Goal: Task Accomplishment & Management: Complete application form

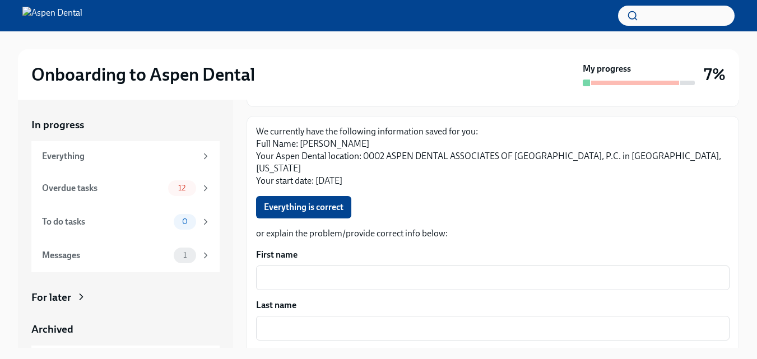
scroll to position [118, 0]
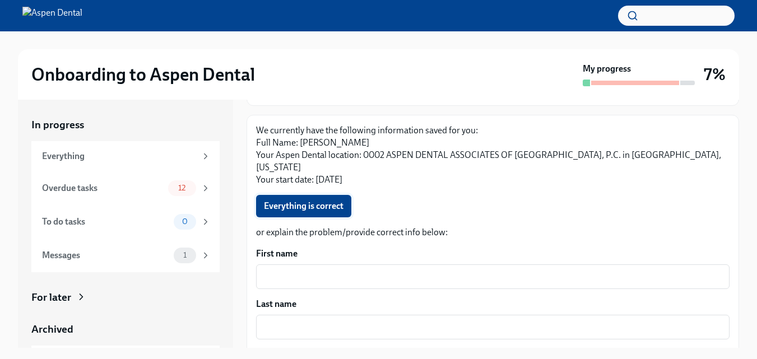
click at [301, 201] on span "Everything is correct" at bounding box center [304, 206] width 80 height 11
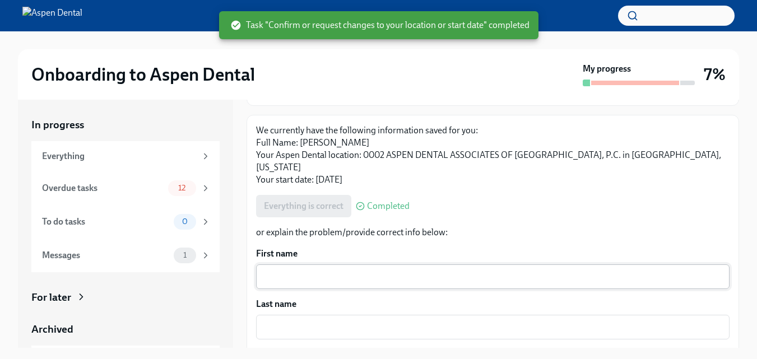
click at [299, 264] on div "x ​" at bounding box center [492, 276] width 473 height 25
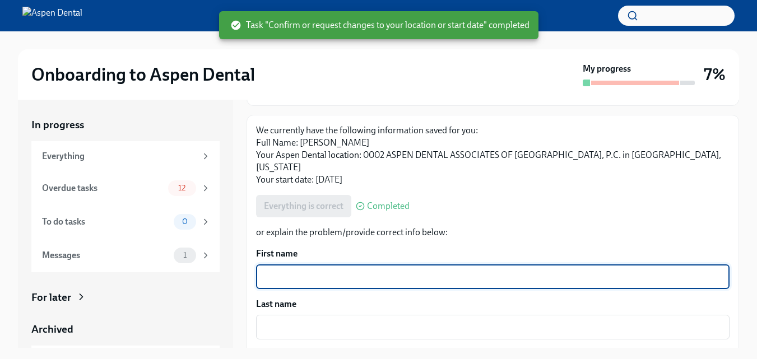
click at [287, 270] on textarea "First name" at bounding box center [493, 276] width 460 height 13
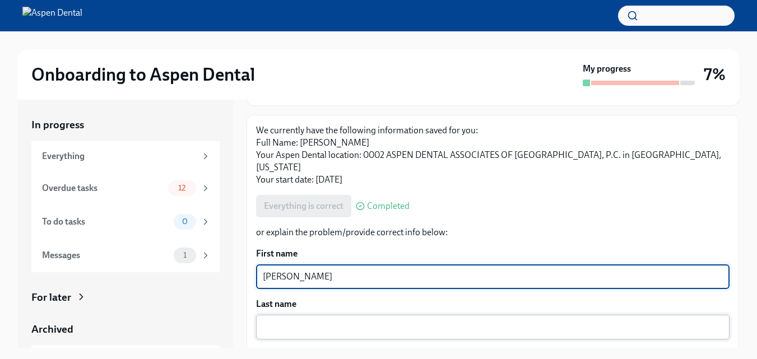
type textarea "[PERSON_NAME]"
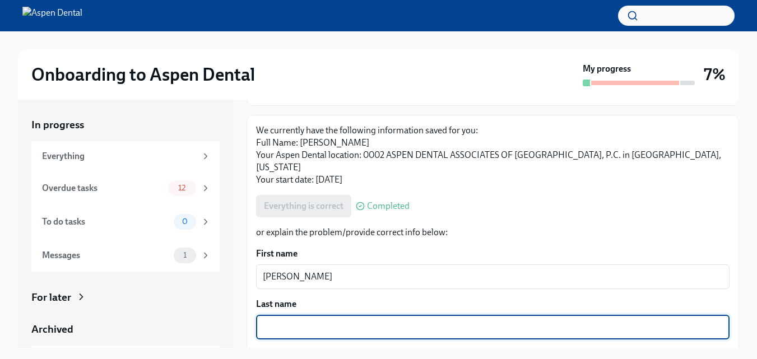
click at [338, 321] on textarea "Last name" at bounding box center [493, 327] width 460 height 13
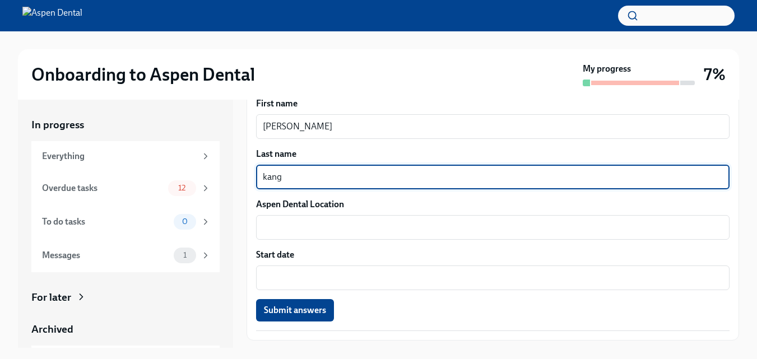
scroll to position [272, 0]
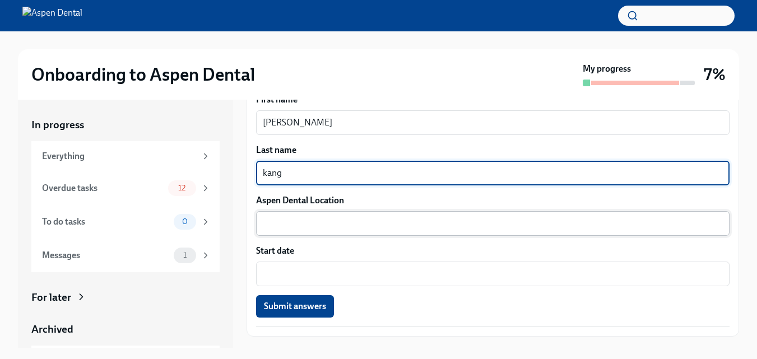
type textarea "kang"
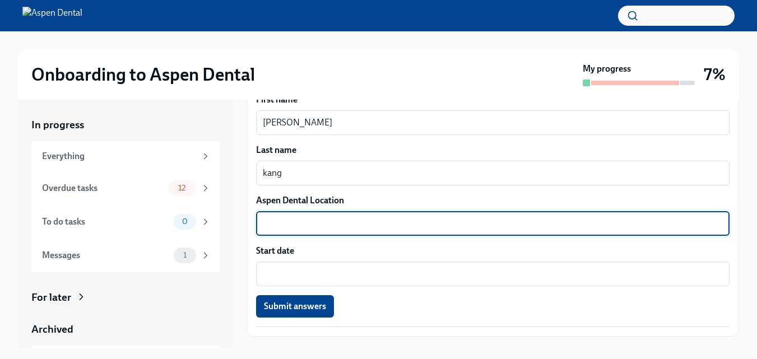
click at [323, 217] on textarea "Aspen Dental Location" at bounding box center [493, 223] width 460 height 13
type textarea "[GEOGRAPHIC_DATA]"
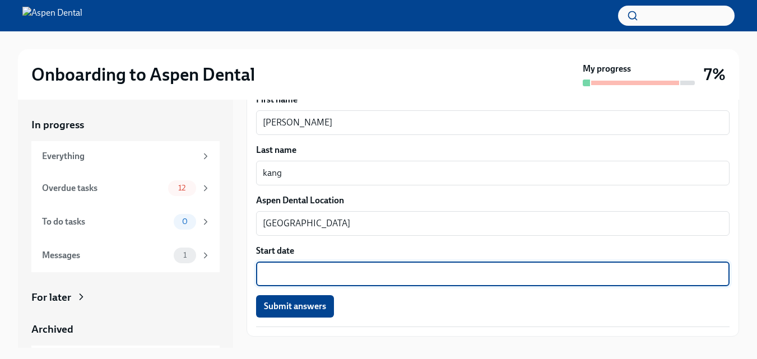
click at [296, 267] on textarea "Start date" at bounding box center [493, 273] width 460 height 13
type textarea "[DATE]"
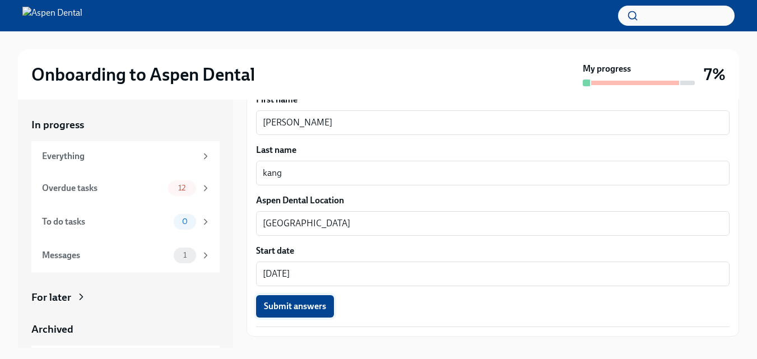
click at [291, 301] on span "Submit answers" at bounding box center [295, 306] width 62 height 11
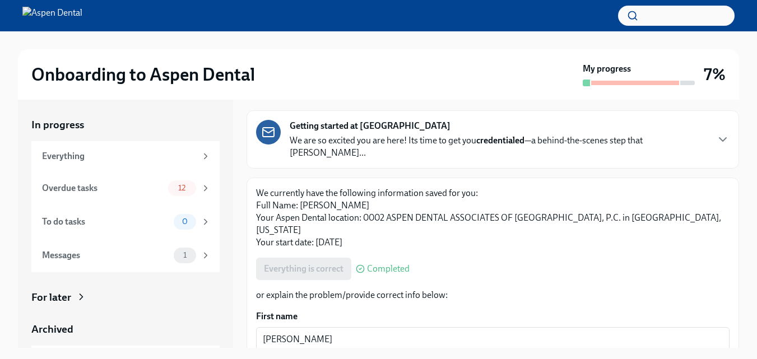
click at [374, 264] on span "Completed" at bounding box center [388, 268] width 43 height 9
click at [719, 138] on icon "button" at bounding box center [722, 139] width 7 height 3
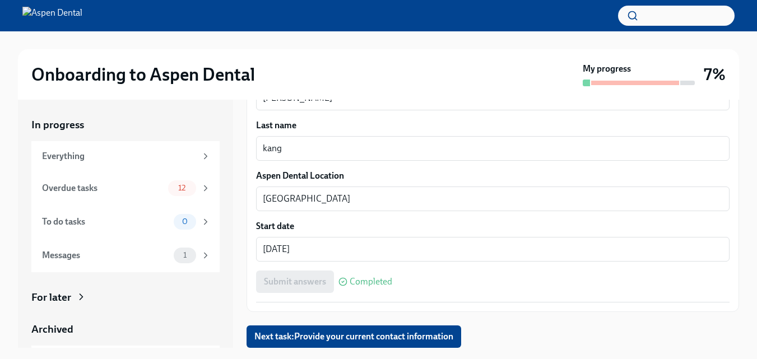
scroll to position [1368, 0]
click at [410, 338] on span "Next task : Provide your current contact information" at bounding box center [353, 336] width 199 height 11
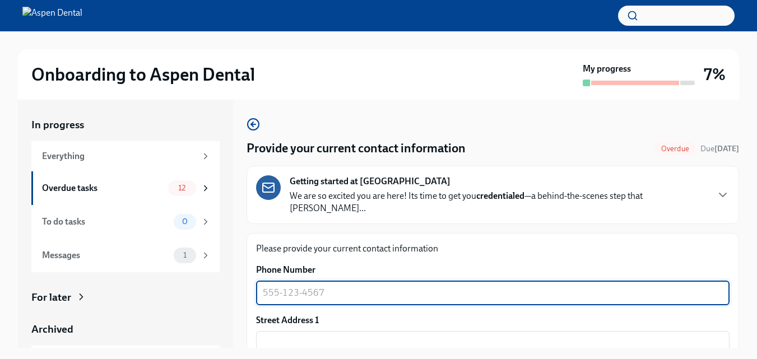
click at [348, 286] on textarea "Phone Number" at bounding box center [493, 292] width 460 height 13
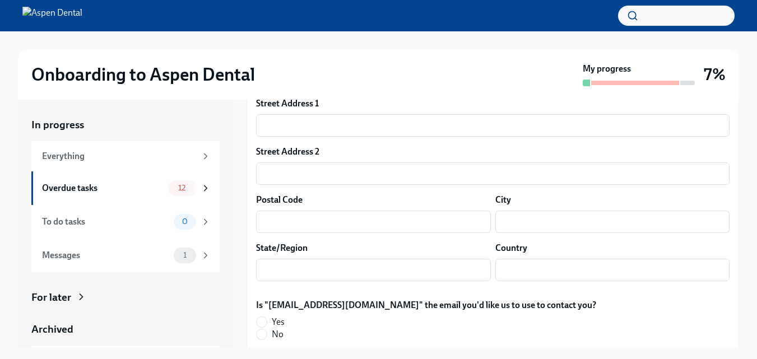
scroll to position [384, 0]
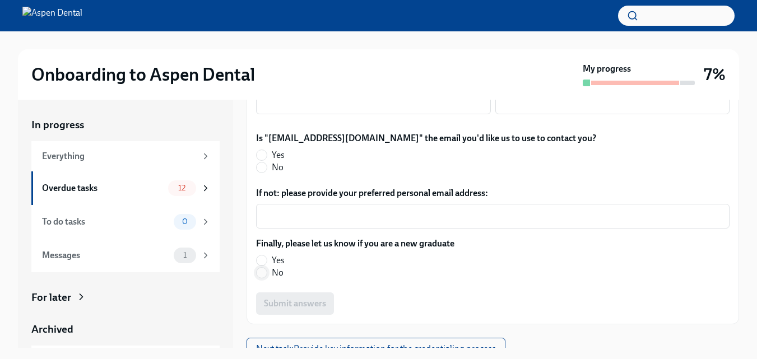
type textarea "6177087768"
click at [259, 268] on input "No" at bounding box center [262, 273] width 10 height 10
radio input "true"
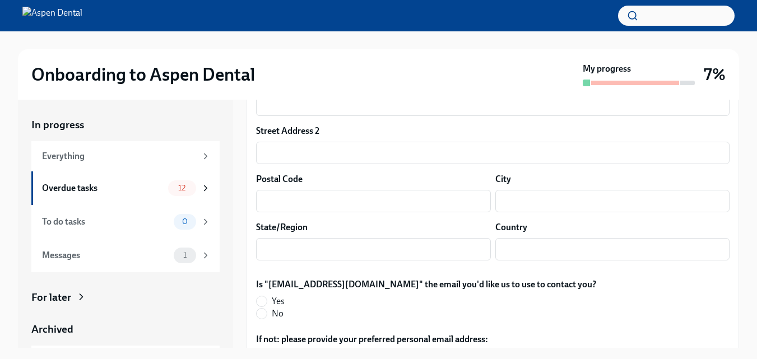
scroll to position [283, 0]
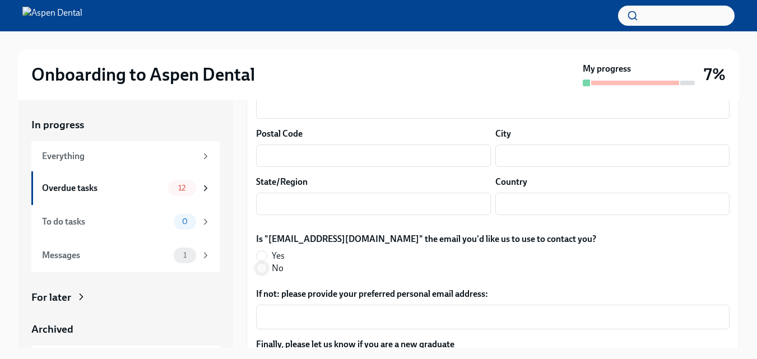
click at [263, 263] on input "No" at bounding box center [262, 268] width 10 height 10
radio input "true"
click at [299, 310] on textarea "If not: please provide your preferred personal email address:" at bounding box center [493, 316] width 460 height 13
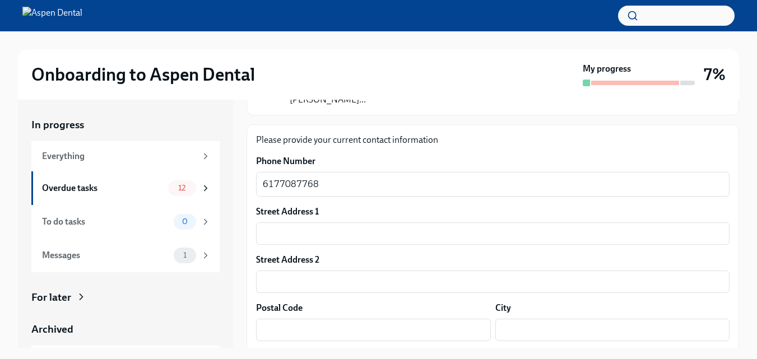
scroll to position [124, 0]
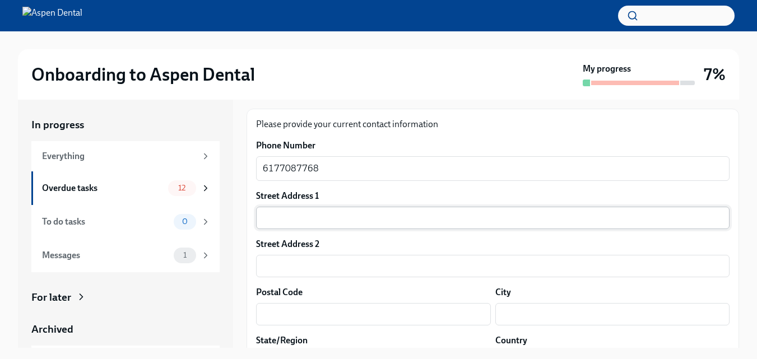
type textarea "[EMAIL_ADDRESS][DOMAIN_NAME]"
click at [293, 207] on input "text" at bounding box center [492, 218] width 473 height 22
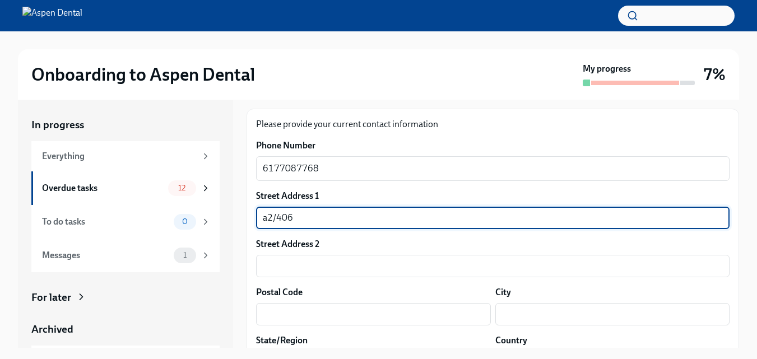
click at [266, 207] on input "a2/406" at bounding box center [492, 218] width 473 height 22
click at [310, 207] on input "A2/406" at bounding box center [492, 218] width 473 height 22
type input "A2/406 [PERSON_NAME]"
click at [305, 255] on input "text" at bounding box center [492, 266] width 473 height 22
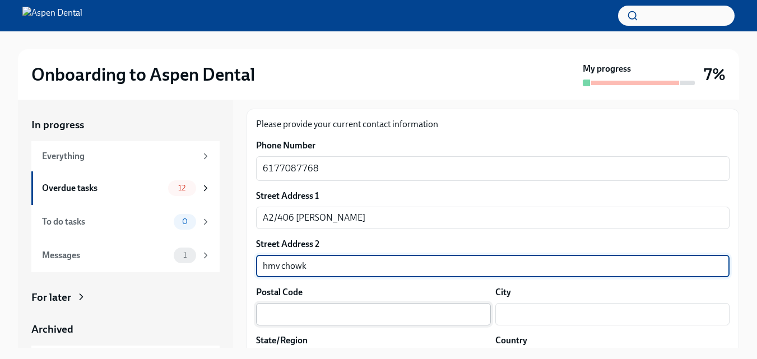
type input "hmv chowk"
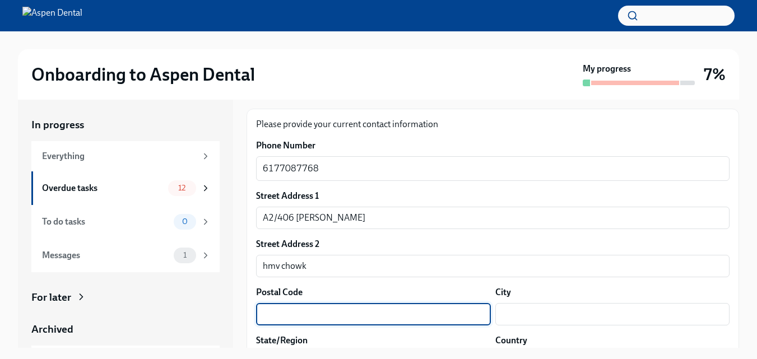
click at [304, 303] on input "text" at bounding box center [373, 314] width 235 height 22
type input "144008"
click at [574, 306] on input "text" at bounding box center [612, 314] width 235 height 22
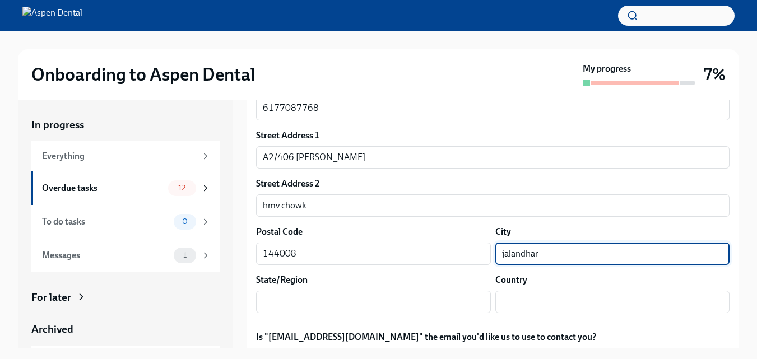
scroll to position [203, 0]
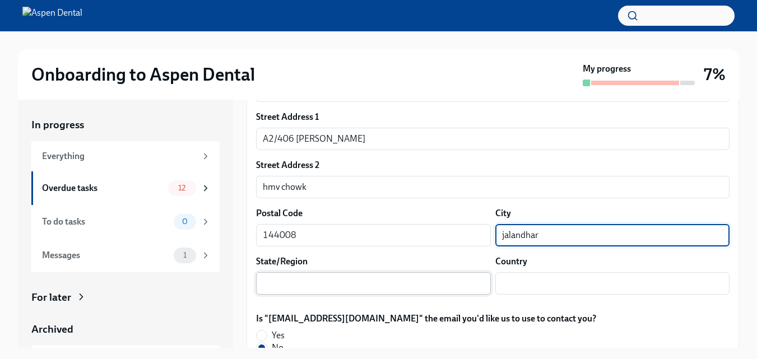
type input "jalandhar"
click at [303, 272] on input "text" at bounding box center [373, 283] width 235 height 22
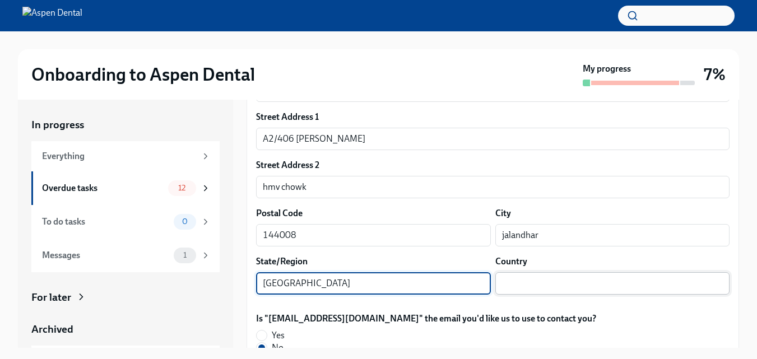
type input "[GEOGRAPHIC_DATA]"
click at [523, 272] on input "text" at bounding box center [612, 283] width 235 height 22
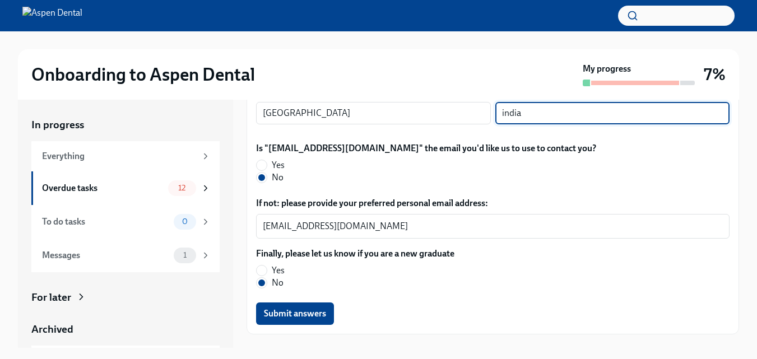
scroll to position [384, 0]
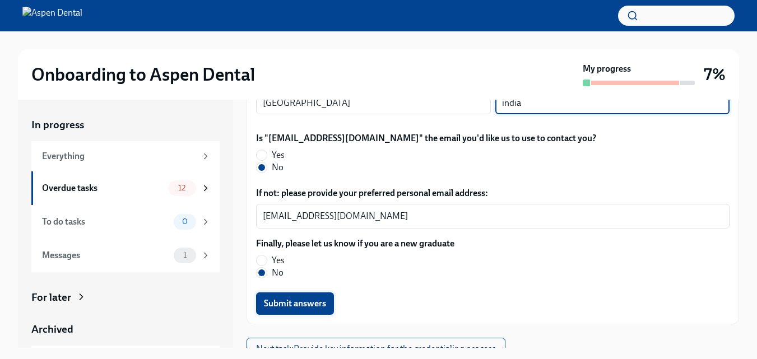
type input "india"
click at [307, 298] on span "Submit answers" at bounding box center [295, 303] width 62 height 11
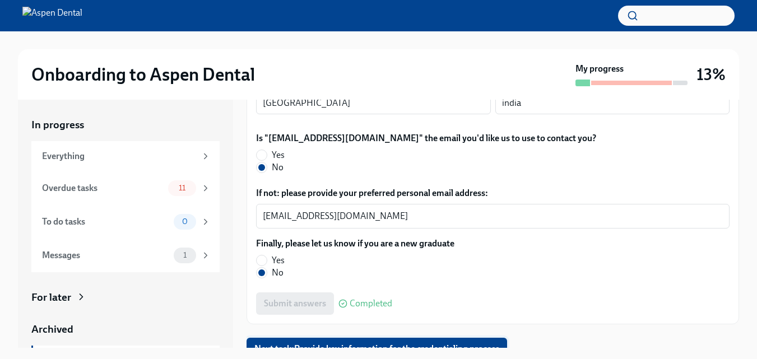
click at [372, 343] on button "Next task : Provide key information for the credentialing process" at bounding box center [377, 349] width 261 height 22
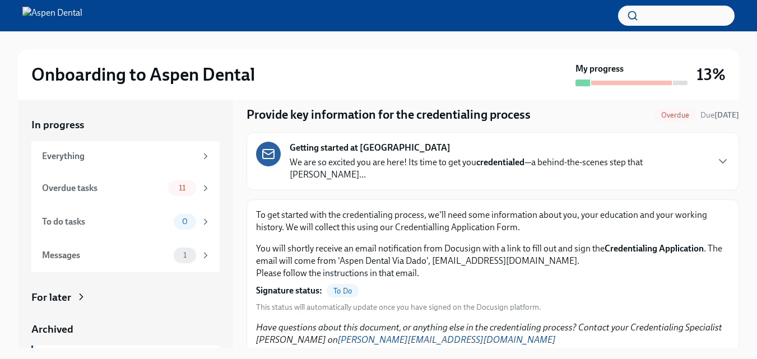
scroll to position [65, 0]
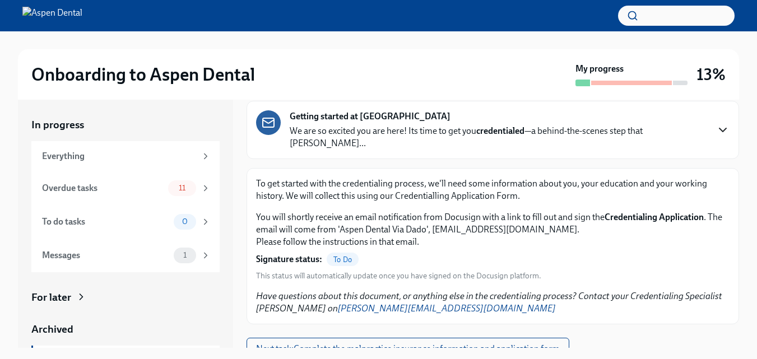
click at [718, 124] on icon "button" at bounding box center [722, 129] width 13 height 13
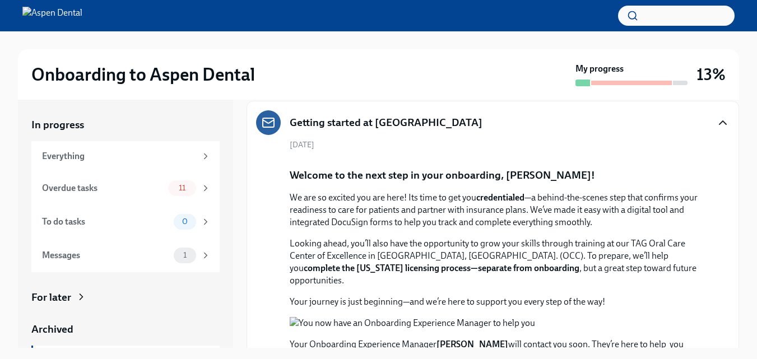
click at [718, 124] on icon "button" at bounding box center [722, 122] width 13 height 13
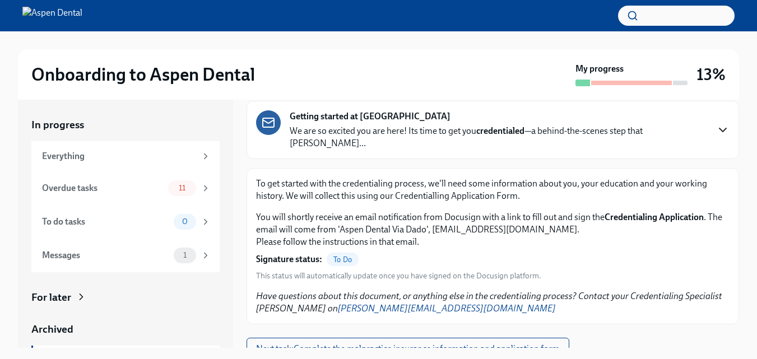
click at [346, 256] on span "To Do" at bounding box center [343, 260] width 32 height 8
click at [447, 343] on span "Next task : Complete the malpractice insurance information and application form" at bounding box center [408, 348] width 304 height 11
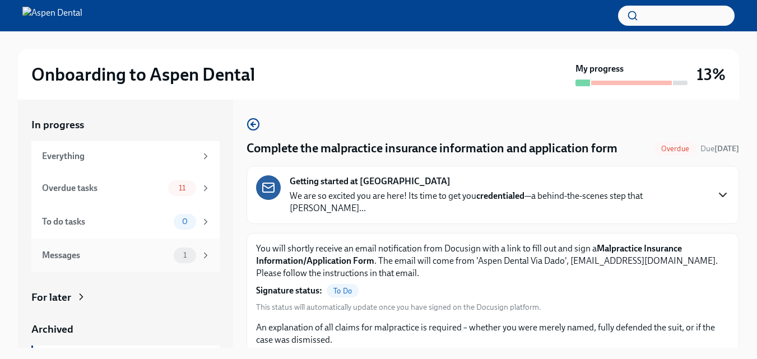
click at [201, 254] on icon at bounding box center [206, 255] width 10 height 10
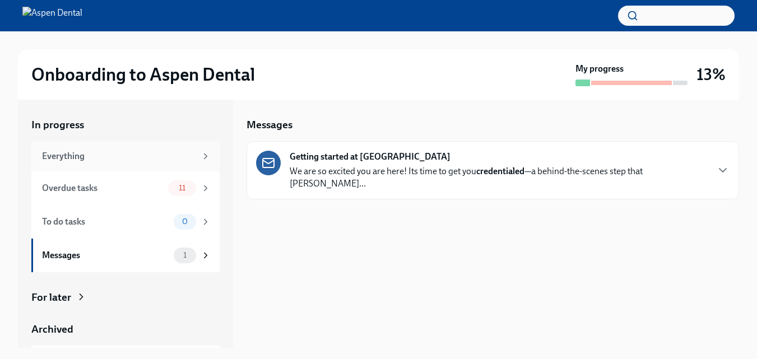
click at [180, 157] on div "Everything" at bounding box center [119, 156] width 154 height 12
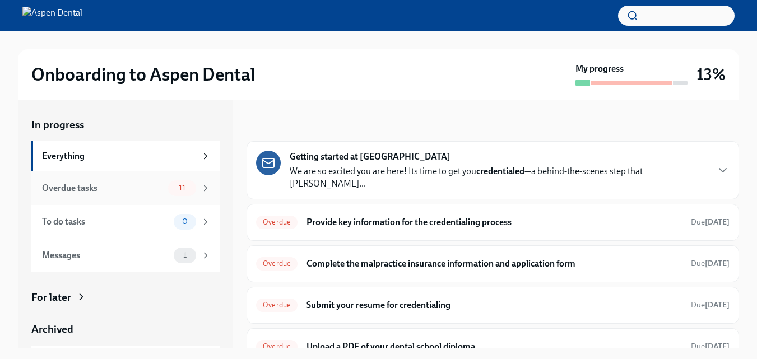
click at [188, 186] on div "11" at bounding box center [189, 188] width 43 height 16
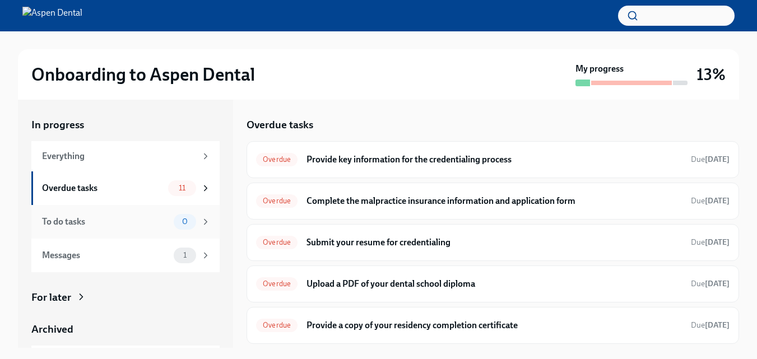
click at [201, 217] on icon at bounding box center [206, 222] width 10 height 10
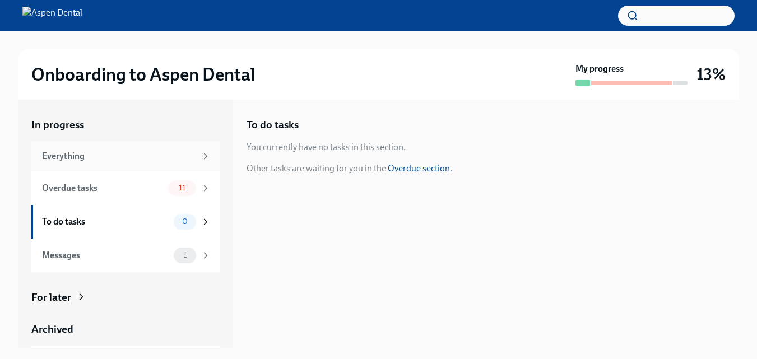
click at [195, 150] on div "Everything" at bounding box center [126, 156] width 169 height 12
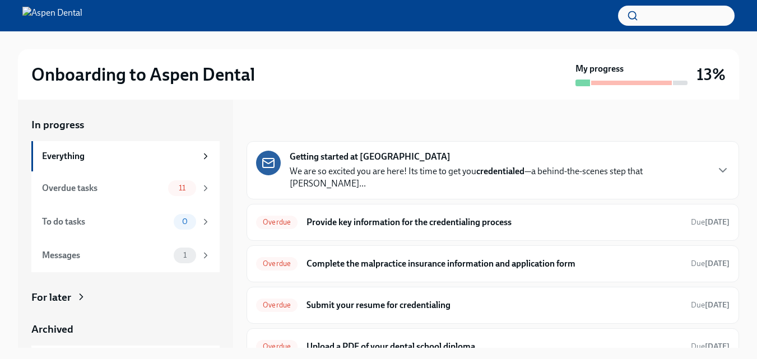
click at [689, 165] on div "Getting started at Aspen Dental We are so excited you are here! Its time to get…" at bounding box center [492, 170] width 473 height 39
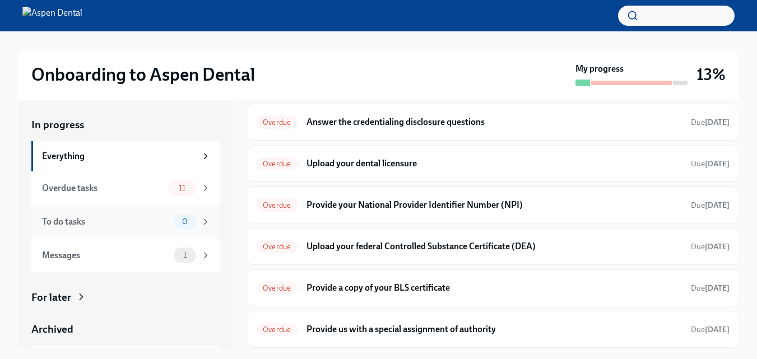
click at [192, 228] on div "0" at bounding box center [192, 222] width 37 height 16
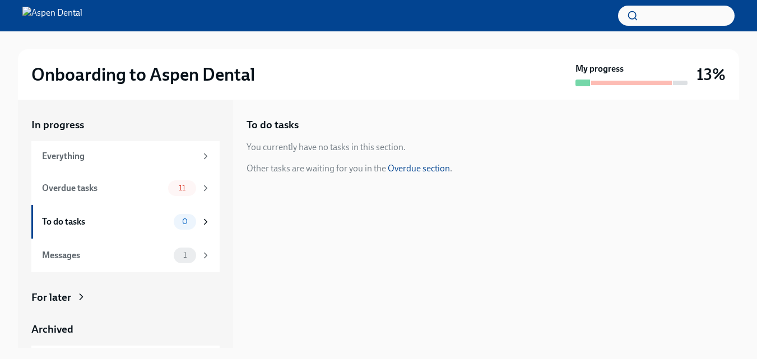
click at [421, 167] on link "Overdue section" at bounding box center [419, 168] width 62 height 11
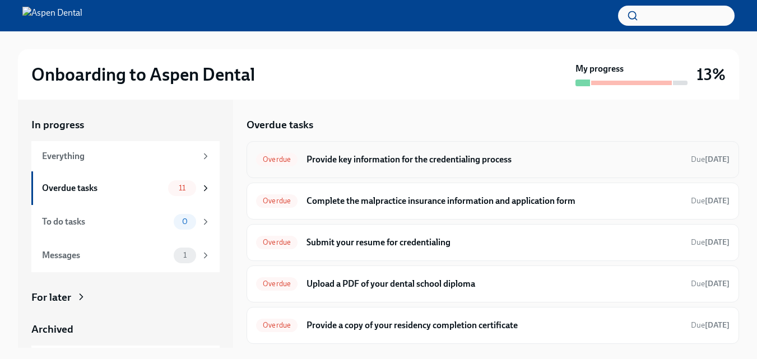
click at [466, 164] on h6 "Provide key information for the credentialing process" at bounding box center [494, 160] width 375 height 12
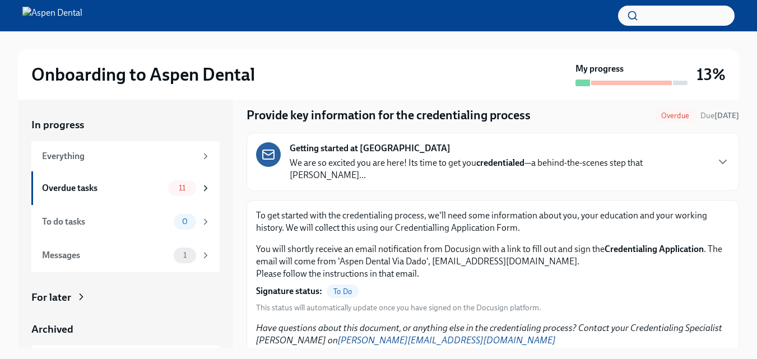
scroll to position [65, 0]
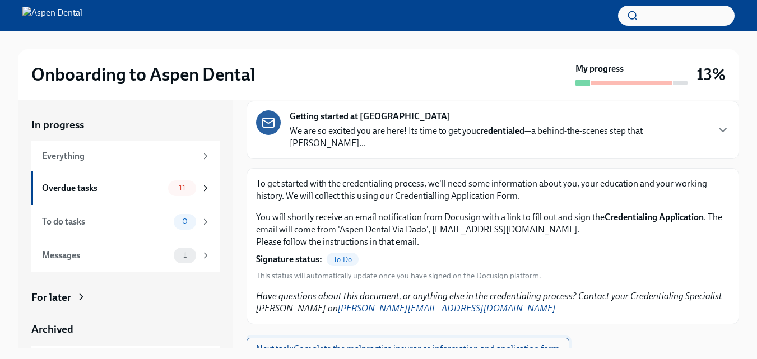
click at [505, 343] on span "Next task : Complete the malpractice insurance information and application form" at bounding box center [408, 348] width 304 height 11
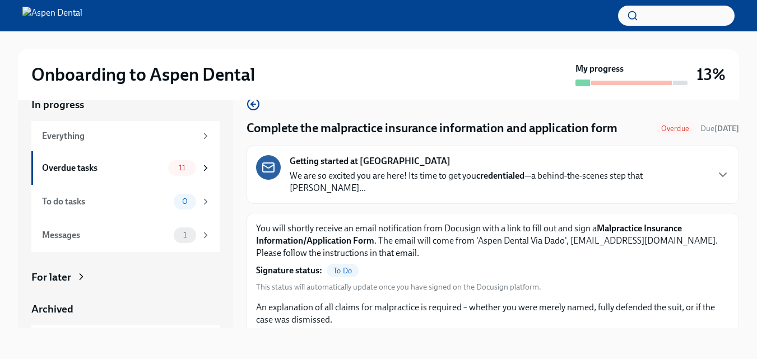
scroll to position [65, 0]
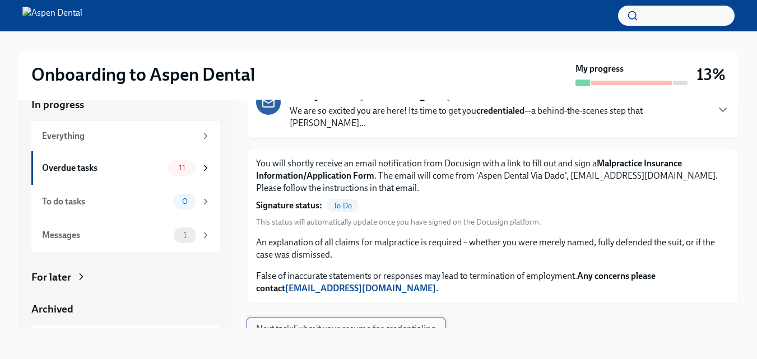
click at [373, 323] on span "Next task : Submit your resume for credentialing" at bounding box center [346, 328] width 180 height 11
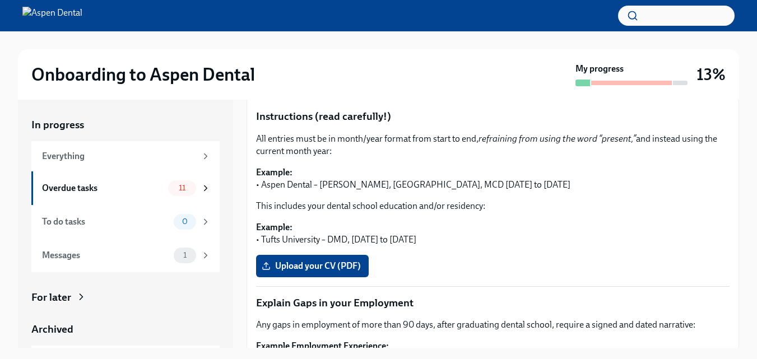
scroll to position [217, 0]
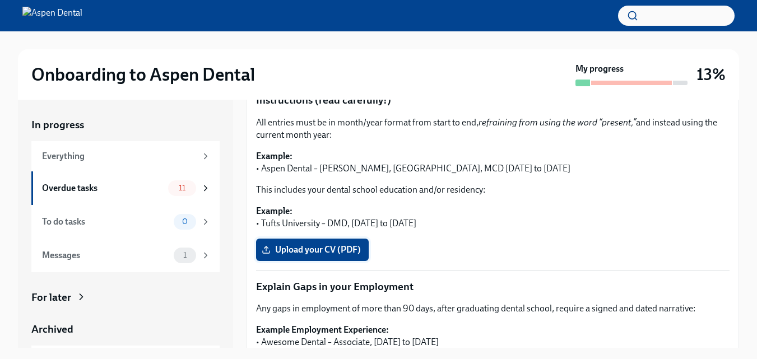
click at [321, 244] on span "Upload your CV (PDF)" at bounding box center [312, 249] width 97 height 11
click at [0, 0] on input "Upload your CV (PDF)" at bounding box center [0, 0] width 0 height 0
click at [327, 244] on span "Upload your CV (PDF)" at bounding box center [312, 249] width 97 height 11
click at [0, 0] on input "Upload your CV (PDF)" at bounding box center [0, 0] width 0 height 0
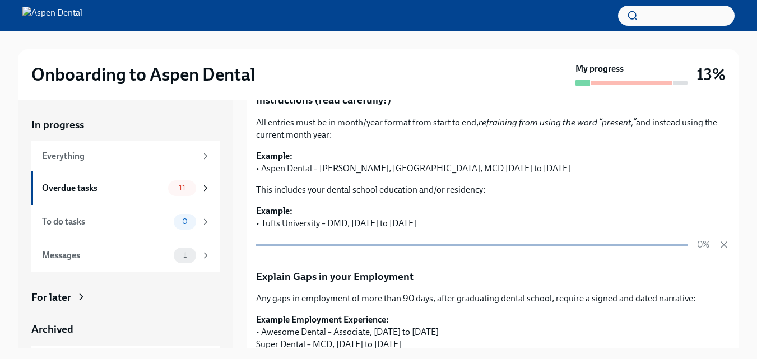
scroll to position [434, 0]
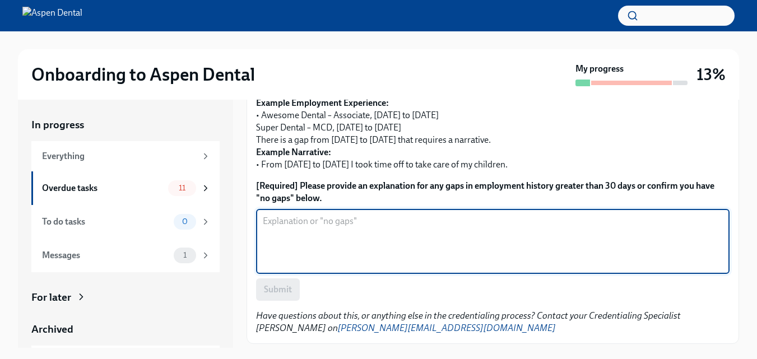
click at [359, 215] on textarea "[Required] Please provide an explanation for any gaps in employment history gre…" at bounding box center [493, 242] width 460 height 54
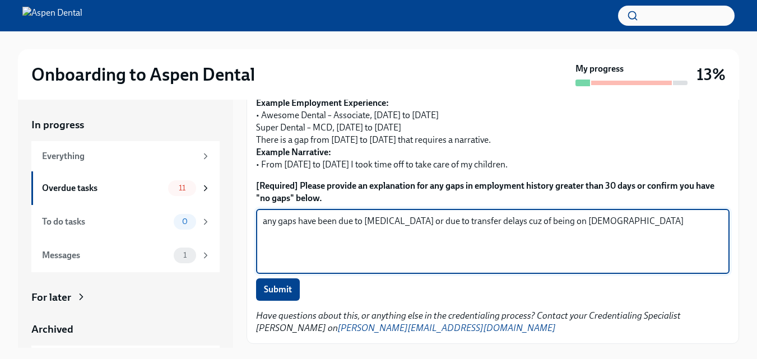
click at [504, 215] on textarea "any gaps have been due to [MEDICAL_DATA] or due to transfer delays cuz of being…" at bounding box center [493, 242] width 460 height 54
click at [573, 215] on textarea "any gaps have been due to [MEDICAL_DATA] or due to transfer delays being on [DE…" at bounding box center [493, 242] width 460 height 54
click at [453, 215] on textarea "any gaps have been due to [MEDICAL_DATA] or due to transfer delays being on [DE…" at bounding box center [493, 242] width 460 height 54
click at [482, 215] on textarea "any gaps have been due to [MEDICAL_DATA] or due to approval delays being on [DE…" at bounding box center [493, 242] width 460 height 54
click at [424, 215] on textarea "any gaps have been due to [MEDICAL_DATA] or due to approval delays being on [DE…" at bounding box center [493, 242] width 460 height 54
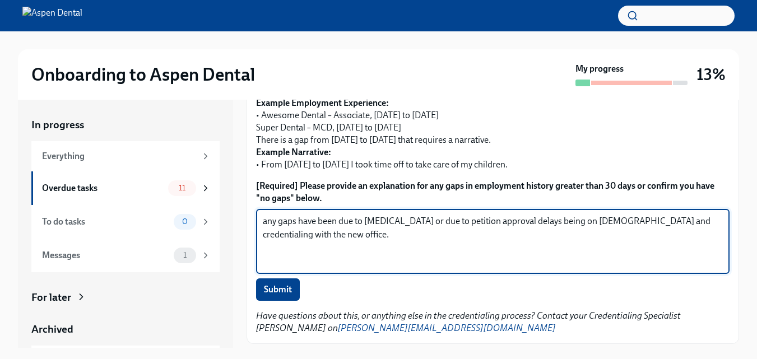
click at [264, 215] on textarea "any gaps have been due to [MEDICAL_DATA] or due to petition approval delays bei…" at bounding box center [493, 242] width 460 height 54
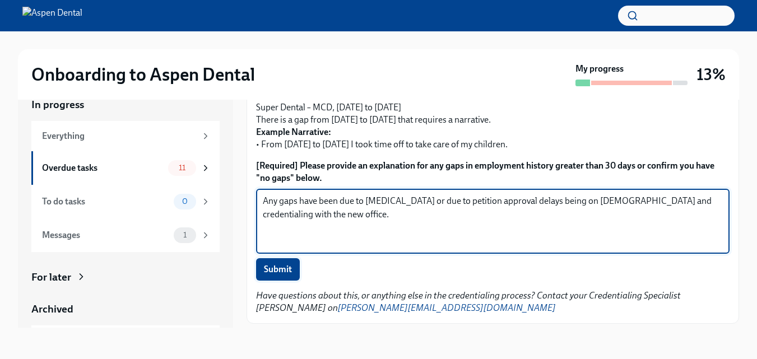
type textarea "Any gaps have been due to [MEDICAL_DATA] or due to petition approval delays bei…"
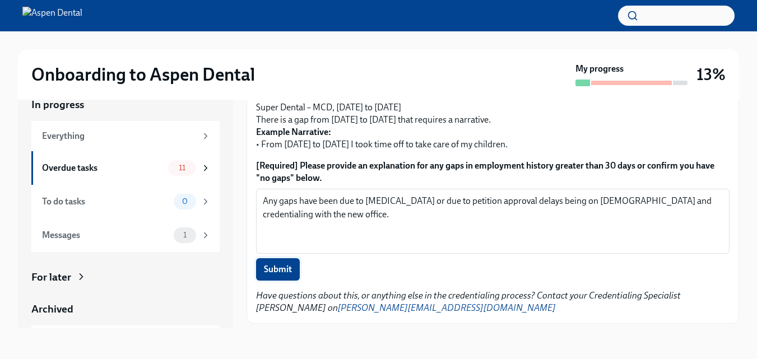
click at [288, 264] on span "Submit" at bounding box center [278, 269] width 28 height 11
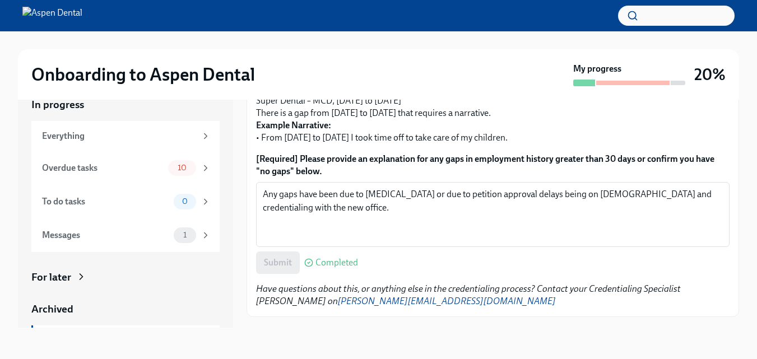
scroll to position [463, 0]
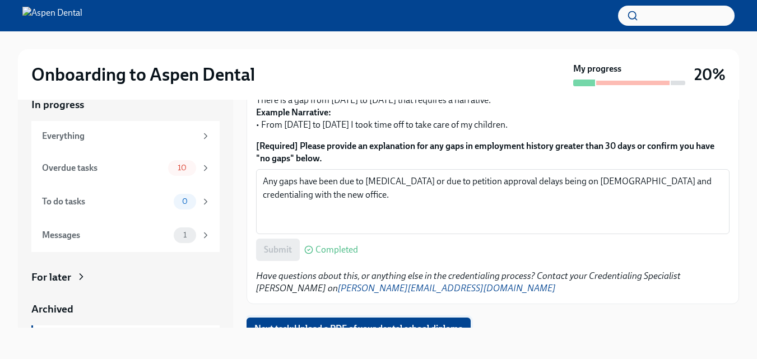
click at [412, 323] on span "Next task : Upload a PDF of your dental school diploma" at bounding box center [358, 328] width 208 height 11
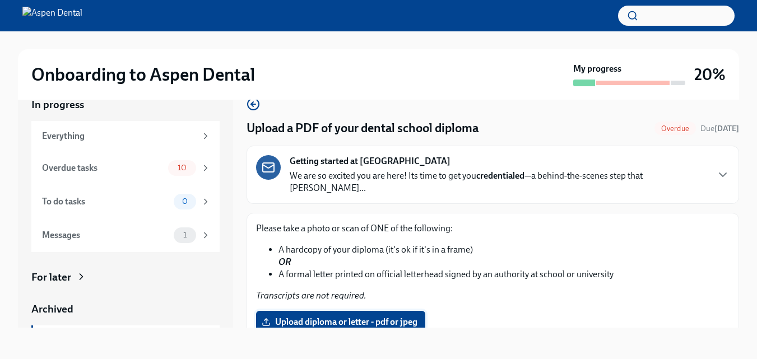
click at [343, 317] on span "Upload diploma or letter - pdf or jpeg" at bounding box center [341, 322] width 154 height 11
click at [0, 0] on input "Upload diploma or letter - pdf or jpeg" at bounding box center [0, 0] width 0 height 0
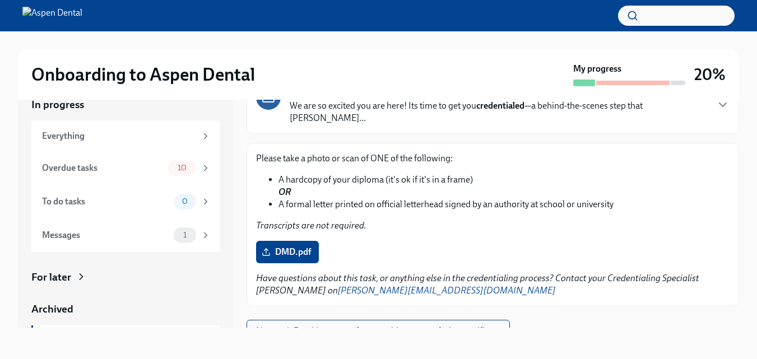
scroll to position [72, 0]
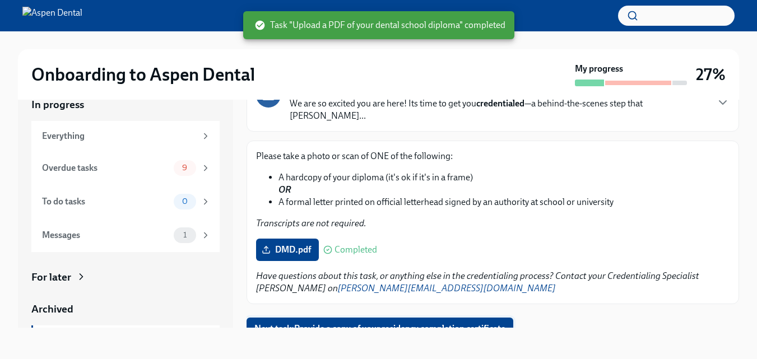
click at [397, 323] on span "Next task : Provide a copy of your residency completion certificate" at bounding box center [379, 328] width 251 height 11
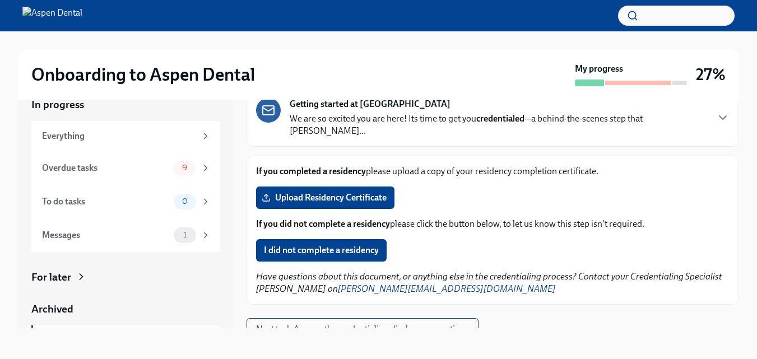
scroll to position [58, 0]
click at [348, 192] on span "Upload Residency Certificate" at bounding box center [325, 197] width 123 height 11
click at [0, 0] on input "Upload Residency Certificate" at bounding box center [0, 0] width 0 height 0
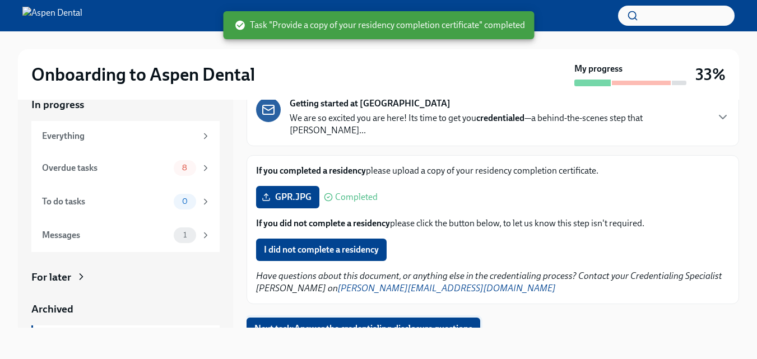
click at [391, 323] on span "Next task : Answer the credentialing disclosure questions" at bounding box center [363, 328] width 218 height 11
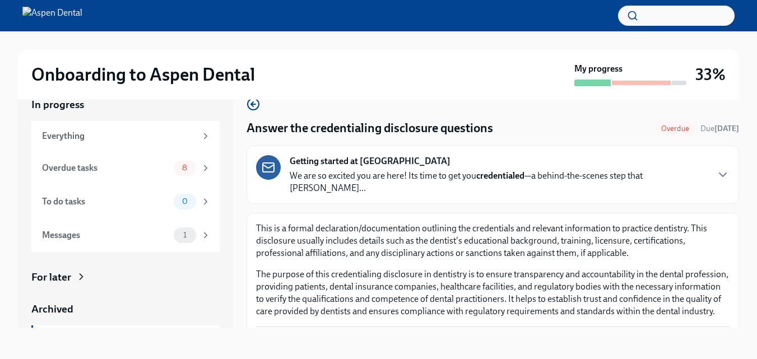
scroll to position [157, 0]
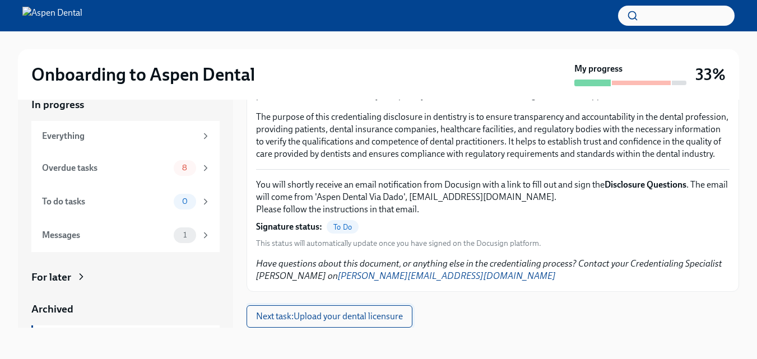
click at [339, 314] on span "Next task : Upload your dental licensure" at bounding box center [329, 316] width 147 height 11
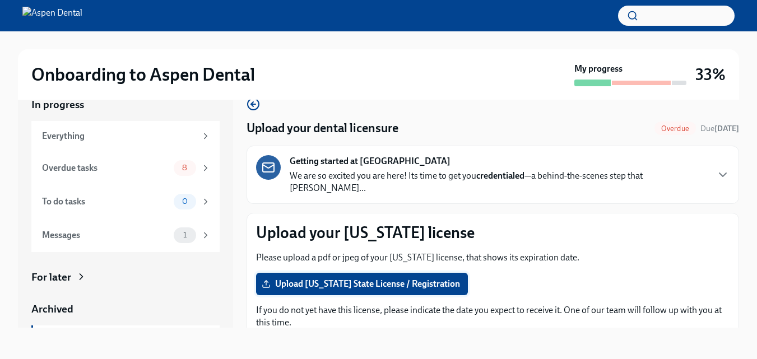
click at [349, 278] on span "Upload [US_STATE] State License / Registration" at bounding box center [362, 283] width 196 height 11
click at [0, 0] on input "Upload [US_STATE] State License / Registration" at bounding box center [0, 0] width 0 height 0
click at [397, 278] on label "Upload [US_STATE] State License / Registration" at bounding box center [362, 284] width 212 height 22
click at [0, 0] on input "Upload [US_STATE] State License / Registration" at bounding box center [0, 0] width 0 height 0
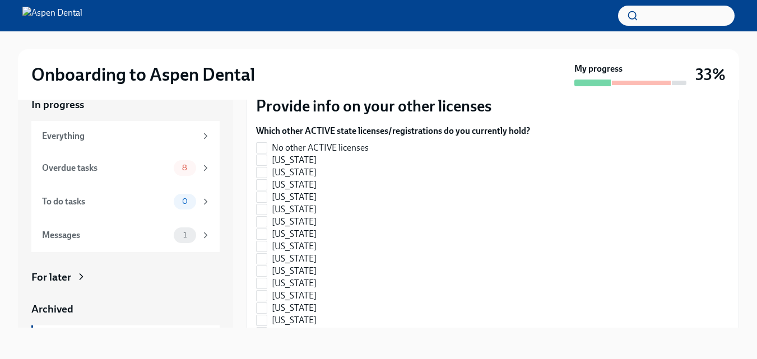
scroll to position [314, 0]
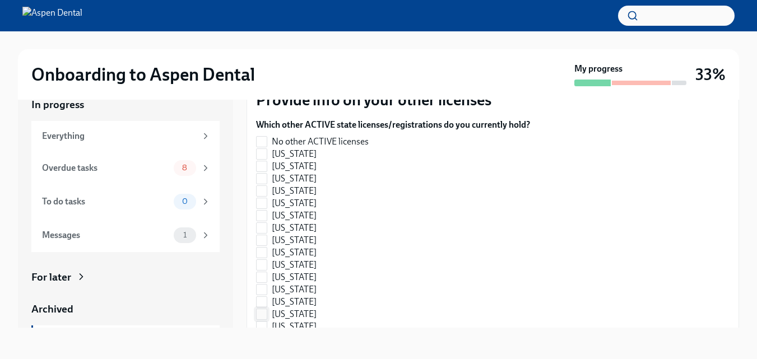
click at [259, 309] on input "[US_STATE]" at bounding box center [262, 314] width 10 height 10
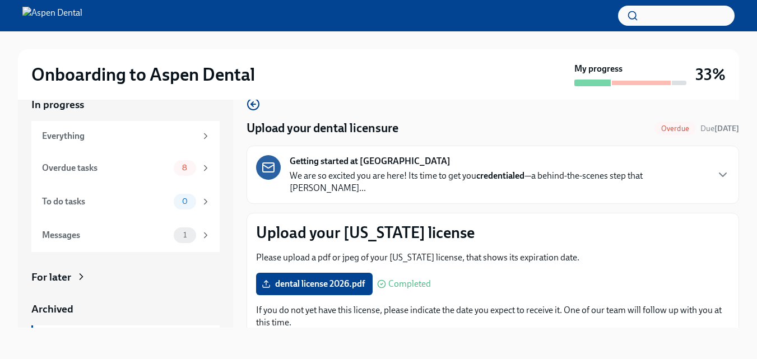
scroll to position [217, 0]
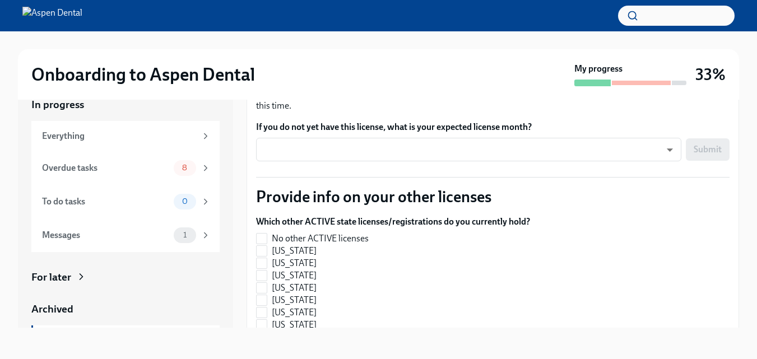
click at [739, 70] on div "Onboarding to Aspen Dental My progress 33% In progress Everything Overdue tasks…" at bounding box center [378, 185] width 757 height 348
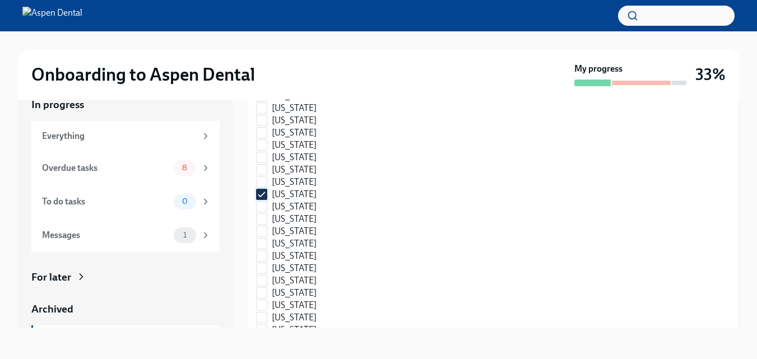
click at [263, 189] on input "[US_STATE]" at bounding box center [262, 194] width 10 height 10
checkbox input "false"
click at [264, 251] on input "[US_STATE]" at bounding box center [262, 256] width 10 height 10
checkbox input "true"
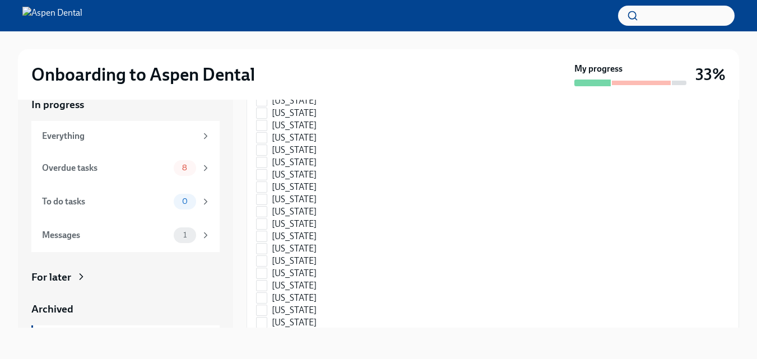
scroll to position [1720, 0]
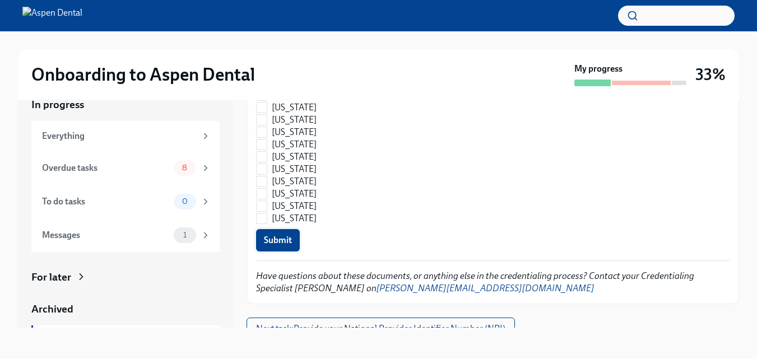
click at [278, 235] on span "Submit" at bounding box center [278, 240] width 28 height 11
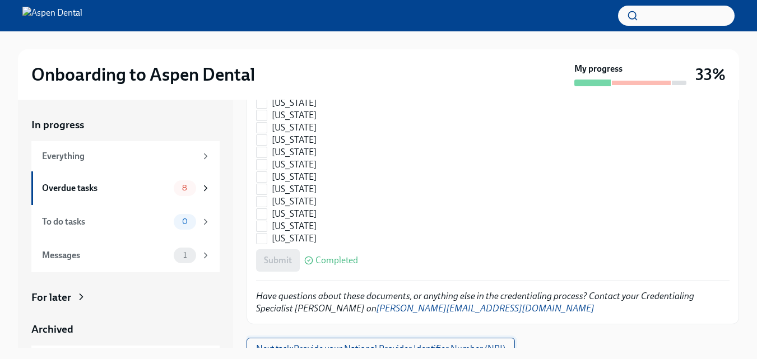
click at [443, 345] on button "Next task : Provide your National Provider Identifier Number (NPI)" at bounding box center [381, 349] width 268 height 22
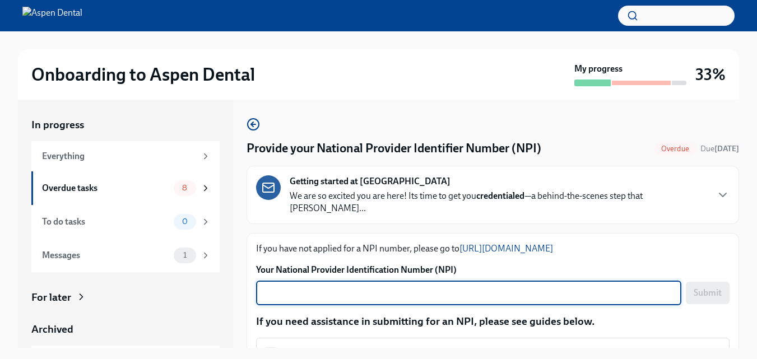
click at [336, 286] on textarea "Your National Provider Identification Number (NPI)" at bounding box center [469, 292] width 412 height 13
type textarea "1295270866"
click at [698, 287] on span "Submit" at bounding box center [708, 292] width 28 height 11
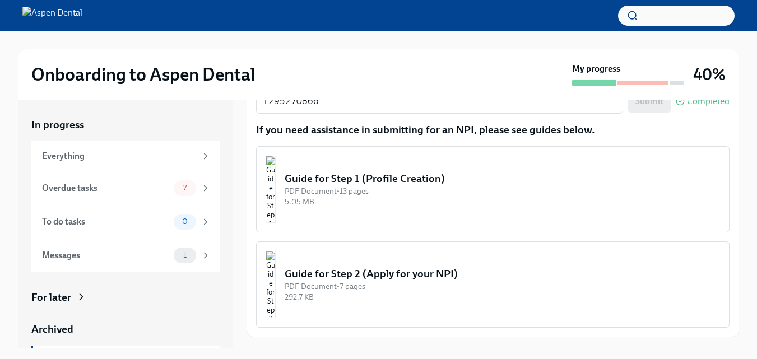
scroll to position [205, 0]
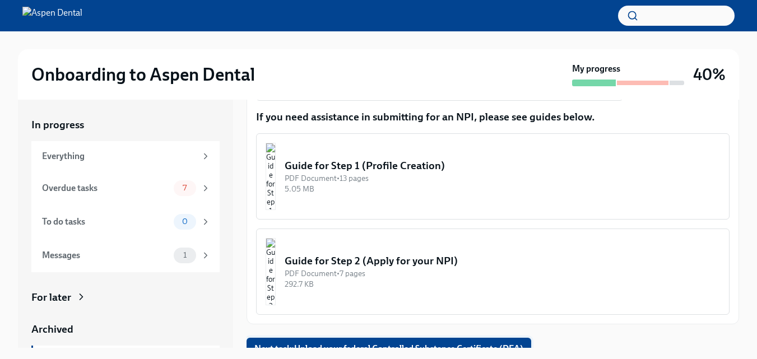
click at [432, 345] on button "Next task : Upload your federal Controlled Substance Certificate (DEA)" at bounding box center [389, 349] width 285 height 22
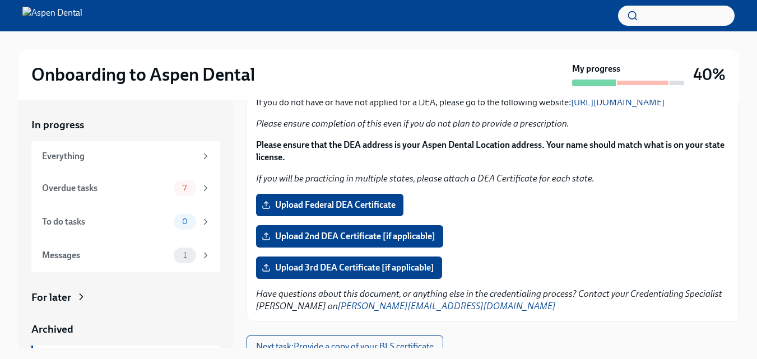
scroll to position [156, 0]
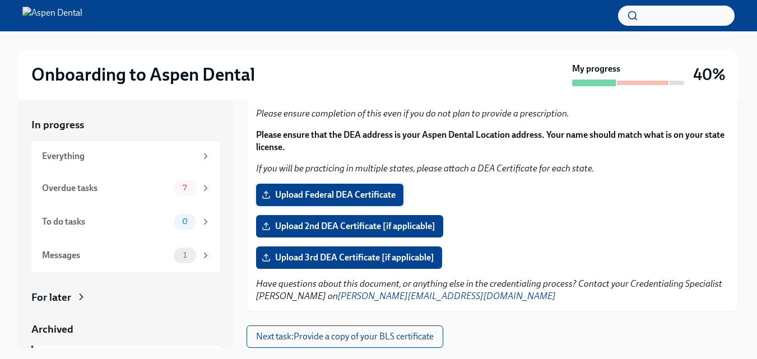
click at [357, 193] on span "Upload Federal DEA Certificate" at bounding box center [330, 194] width 132 height 11
click at [0, 0] on input "Upload Federal DEA Certificate" at bounding box center [0, 0] width 0 height 0
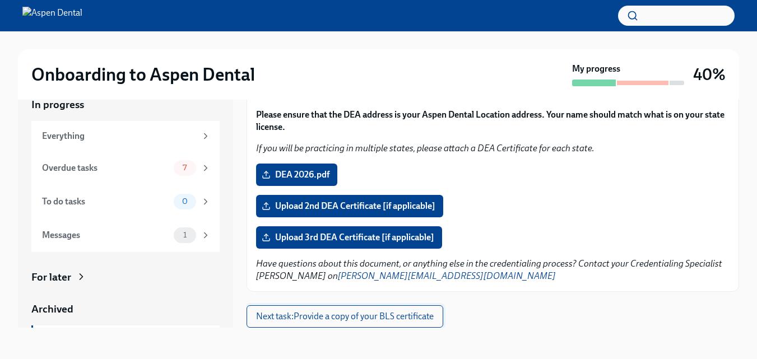
click at [406, 318] on span "Next task : Provide a copy of your BLS certificate" at bounding box center [345, 316] width 178 height 11
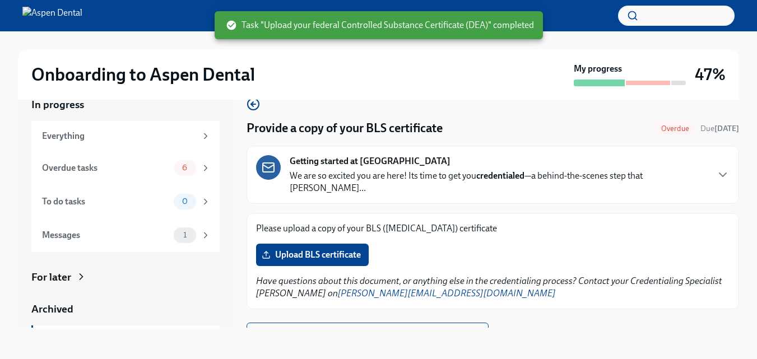
scroll to position [5, 0]
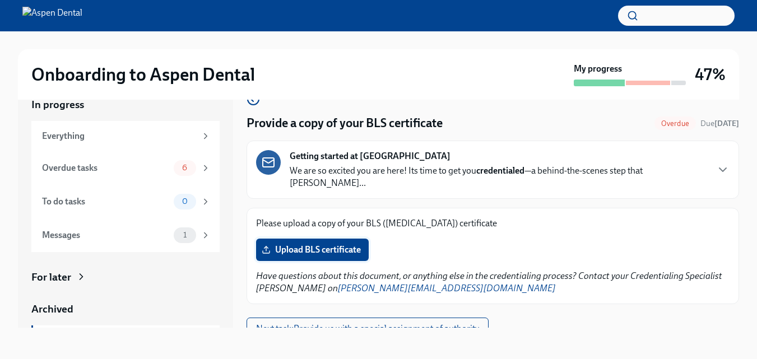
click at [340, 244] on span "Upload BLS certificate" at bounding box center [312, 249] width 97 height 11
click at [0, 0] on input "Upload BLS certificate" at bounding box center [0, 0] width 0 height 0
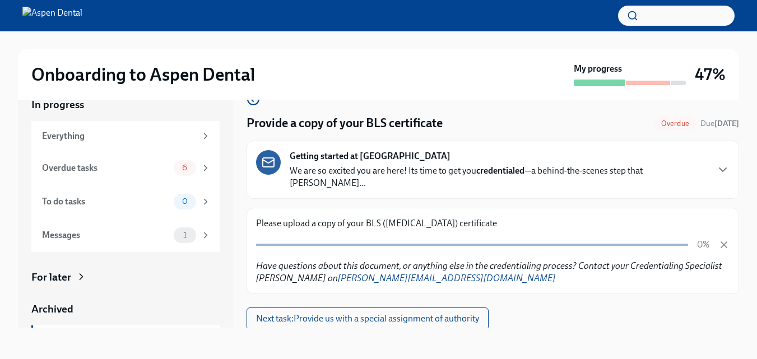
scroll to position [0, 0]
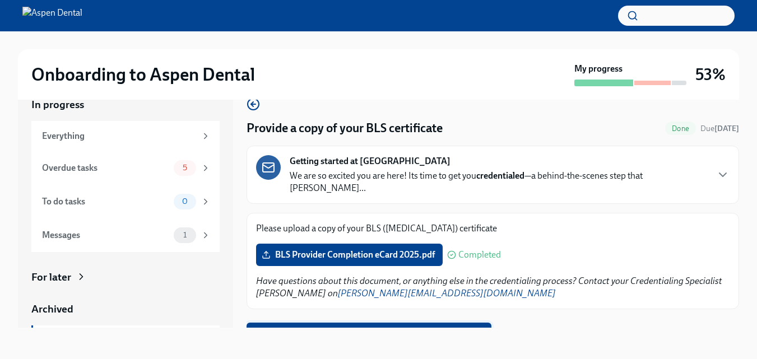
click at [422, 328] on span "Next task : Provide us with a special assignment of authority" at bounding box center [368, 333] width 229 height 11
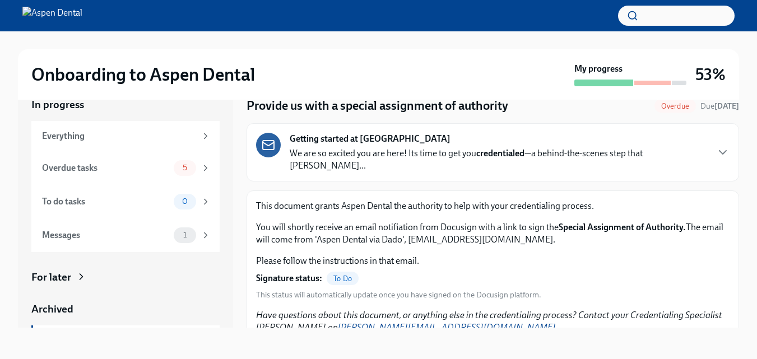
scroll to position [26, 0]
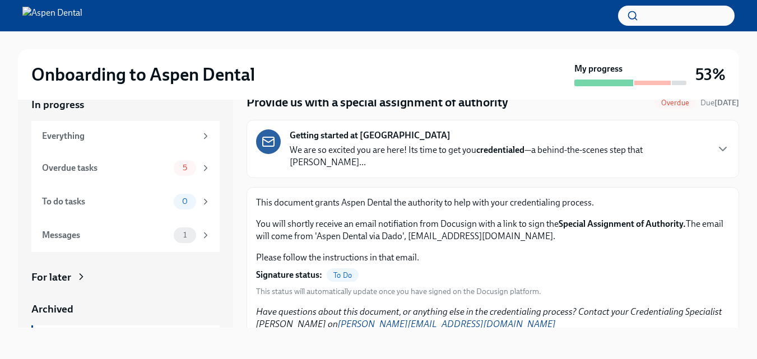
click at [347, 271] on span "To Do" at bounding box center [343, 275] width 32 height 8
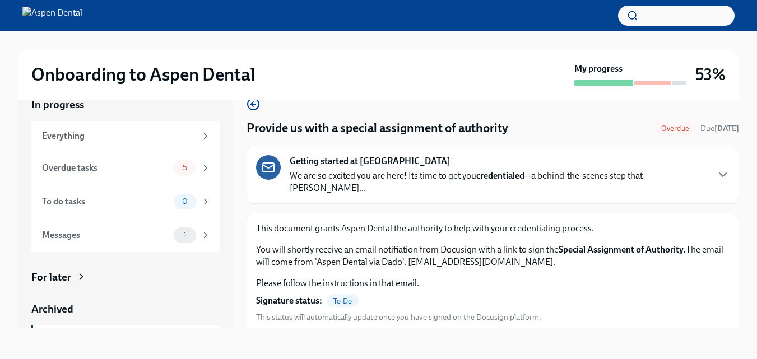
click at [736, 95] on div "Onboarding to Aspen Dental My progress 53%" at bounding box center [378, 74] width 721 height 50
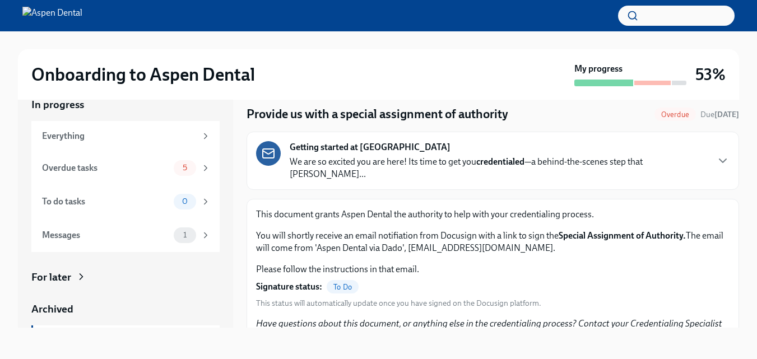
scroll to position [26, 0]
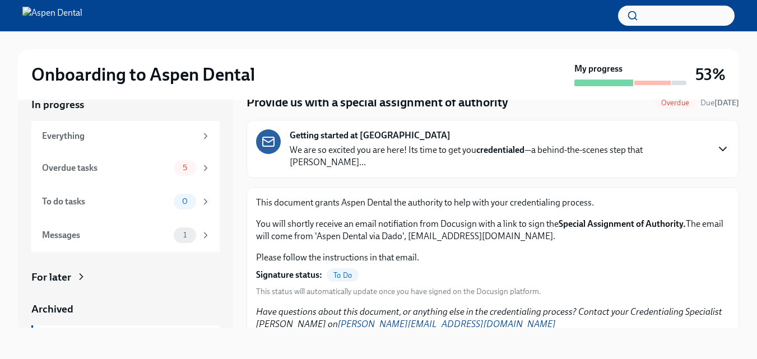
click at [719, 147] on icon "button" at bounding box center [722, 148] width 7 height 3
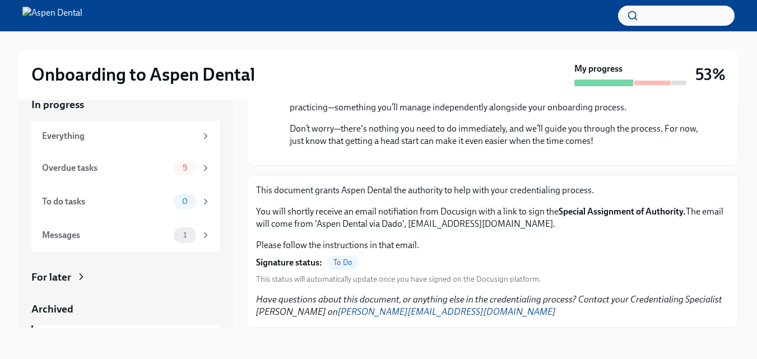
scroll to position [1122, 0]
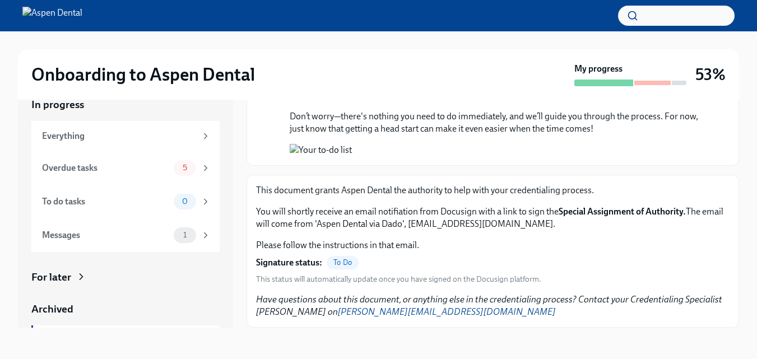
click at [350, 261] on span "To Do" at bounding box center [343, 262] width 32 height 8
click at [205, 138] on icon at bounding box center [206, 135] width 3 height 5
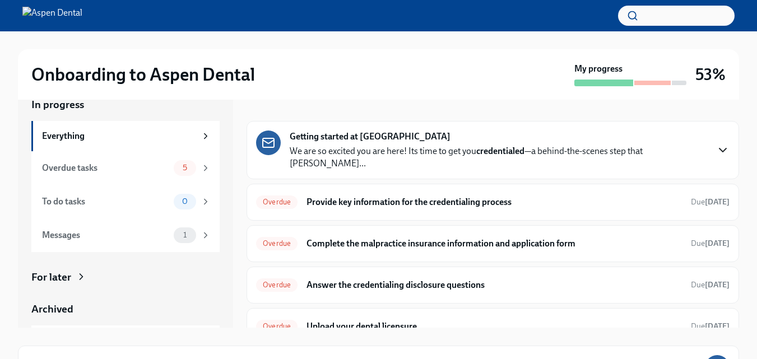
click at [718, 144] on icon "button" at bounding box center [722, 149] width 13 height 13
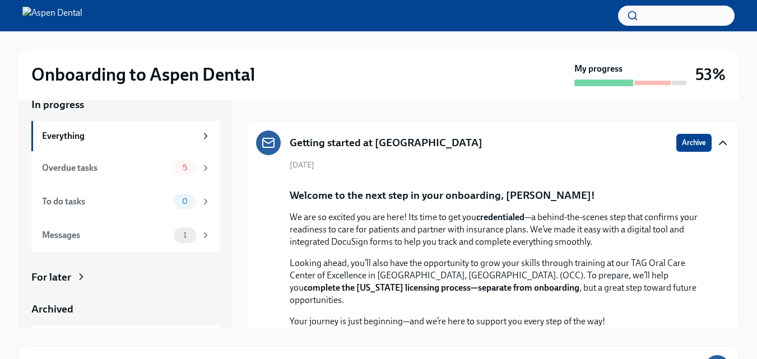
click at [716, 140] on icon "button" at bounding box center [722, 142] width 13 height 13
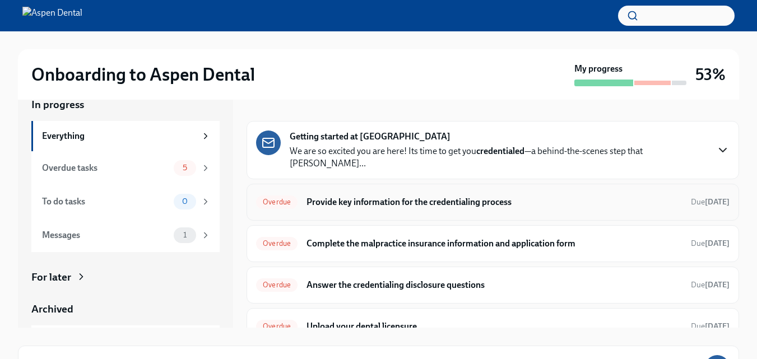
click at [575, 196] on h6 "Provide key information for the credentialing process" at bounding box center [494, 202] width 375 height 12
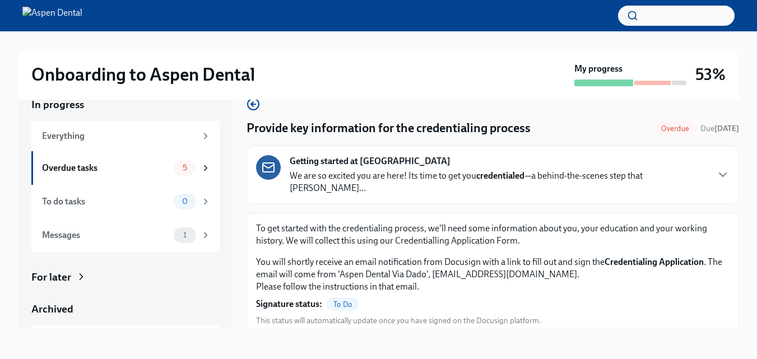
scroll to position [65, 0]
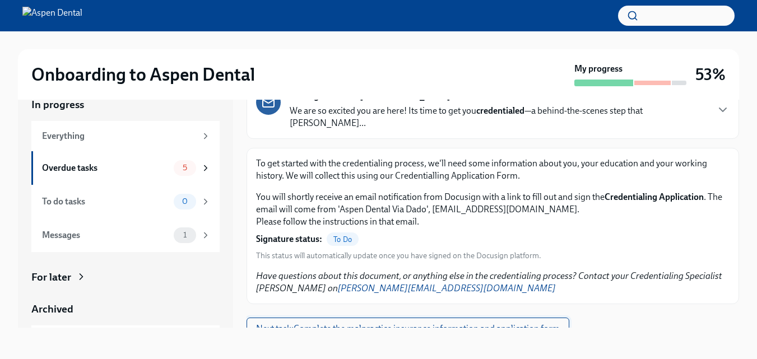
click at [517, 323] on span "Next task : Complete the malpractice insurance information and application form" at bounding box center [408, 328] width 304 height 11
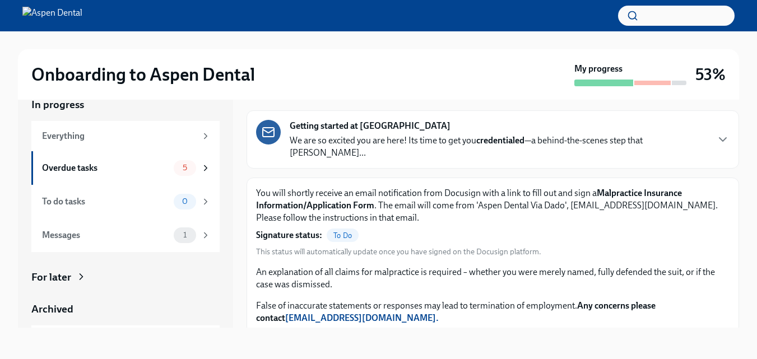
scroll to position [65, 0]
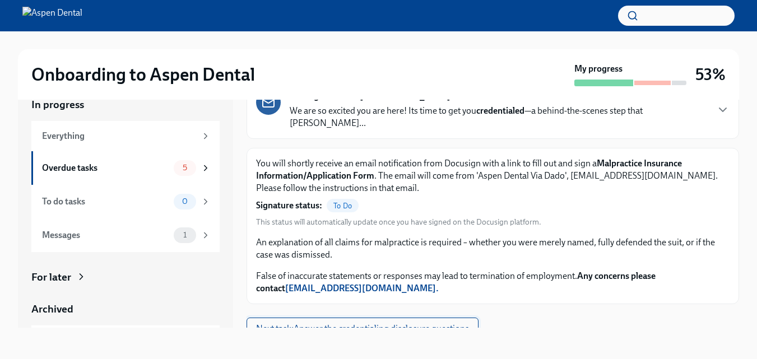
click at [388, 323] on span "Next task : Answer the credentialing disclosure questions" at bounding box center [362, 328] width 213 height 11
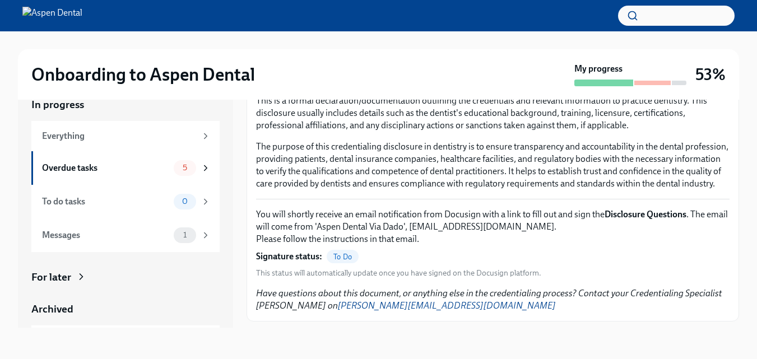
scroll to position [157, 0]
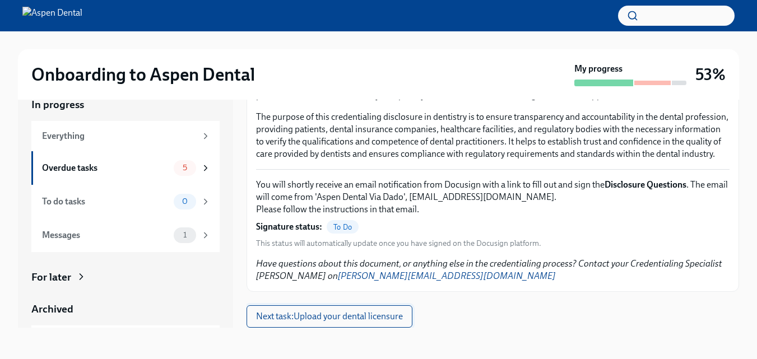
click at [345, 319] on span "Next task : Upload your dental licensure" at bounding box center [329, 316] width 147 height 11
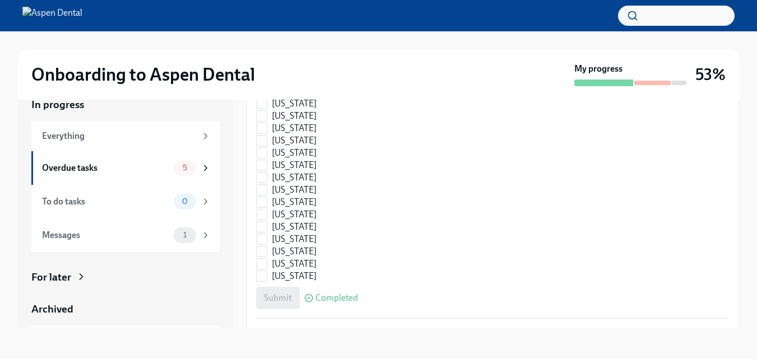
scroll to position [1720, 0]
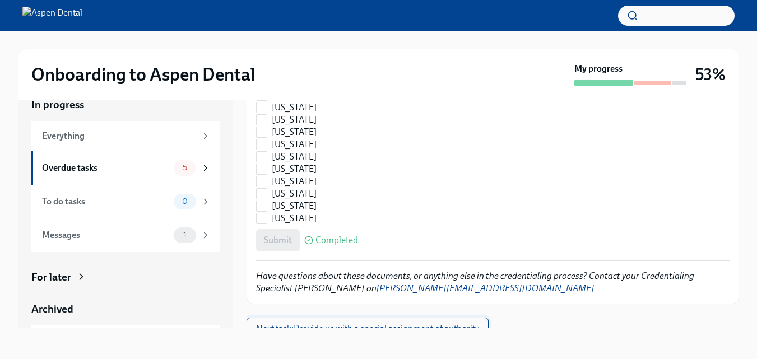
click at [423, 323] on span "Next task : Provide us with a special assignment of authority" at bounding box center [367, 328] width 223 height 11
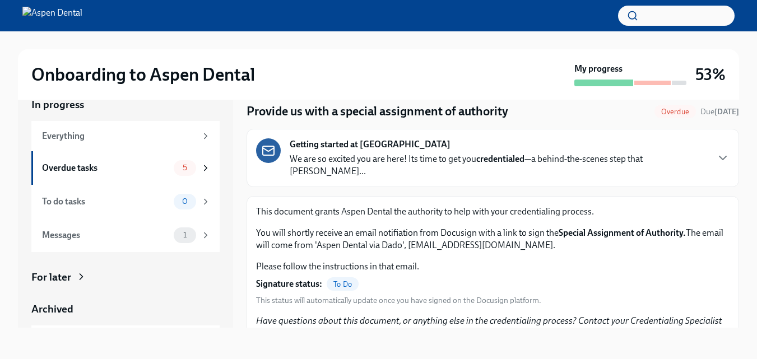
scroll to position [26, 0]
